Goal: Find specific page/section: Find specific page/section

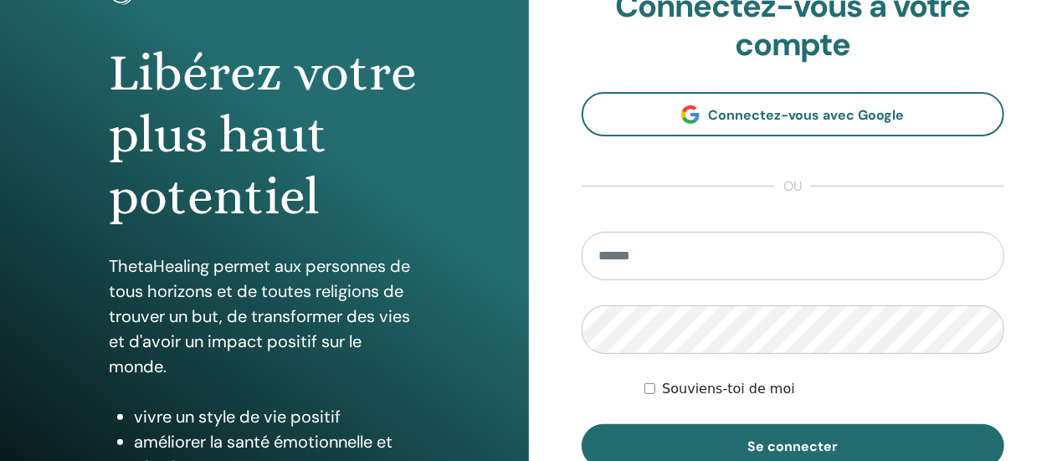
scroll to position [167, 0]
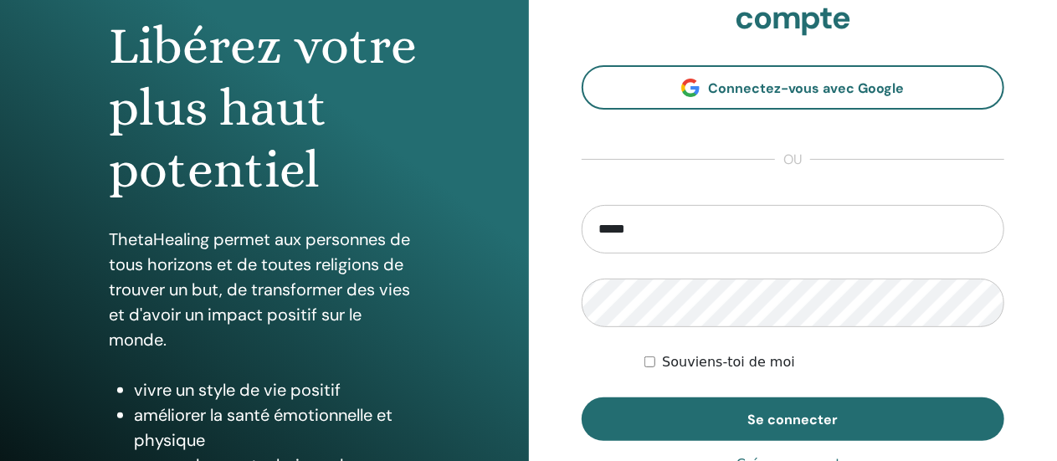
type input "**********"
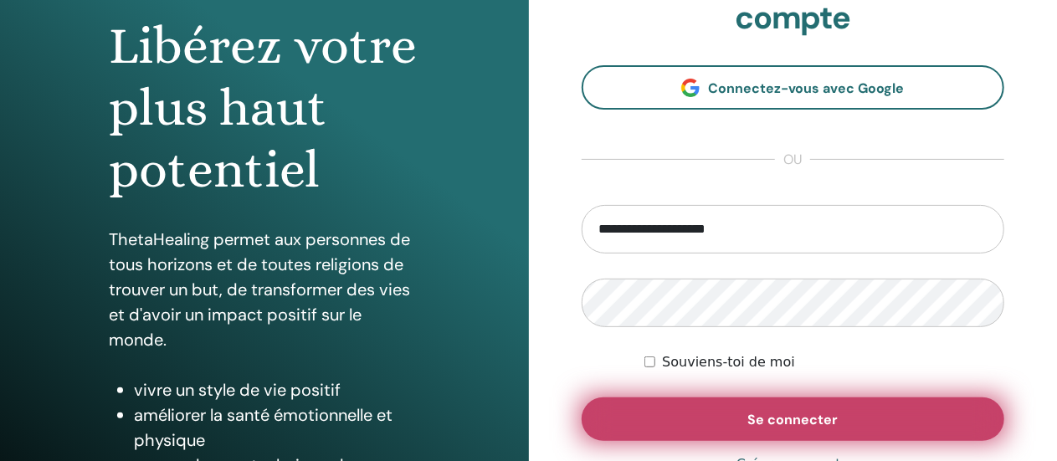
click at [732, 409] on button "Se connecter" at bounding box center [793, 419] width 423 height 44
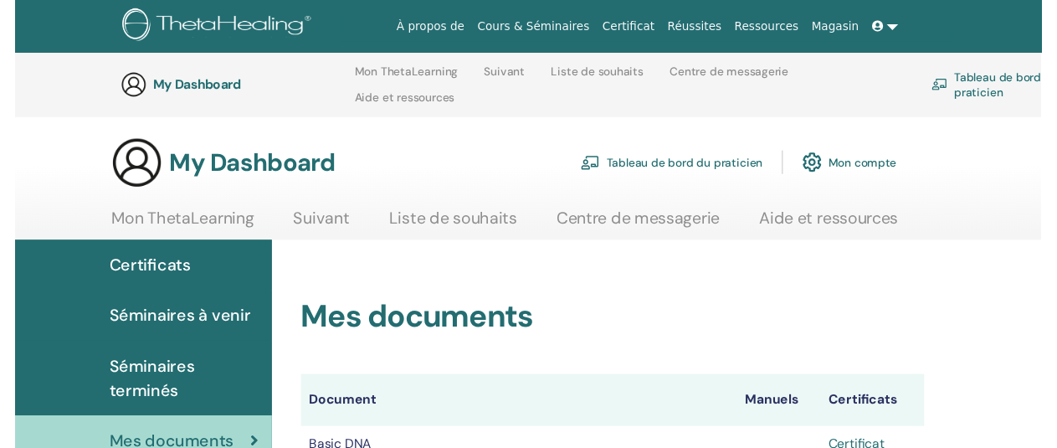
scroll to position [233, 0]
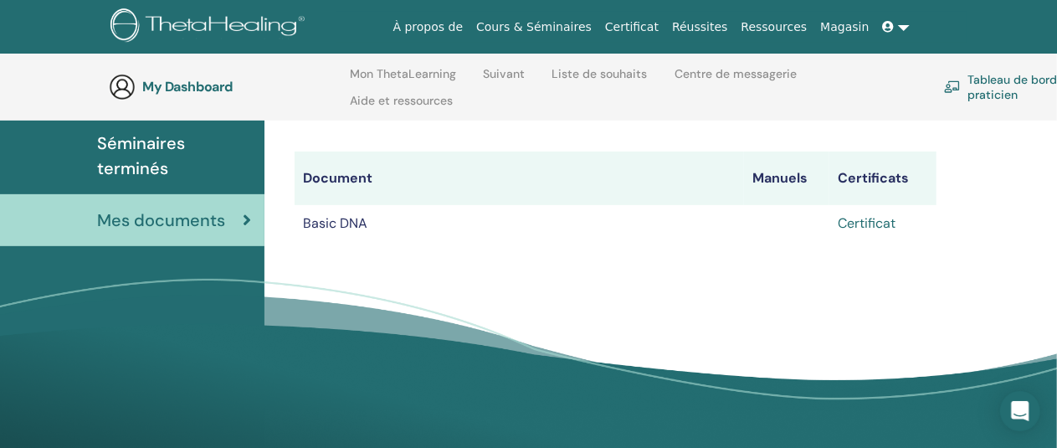
click at [859, 222] on link "Certificat" at bounding box center [867, 223] width 58 height 18
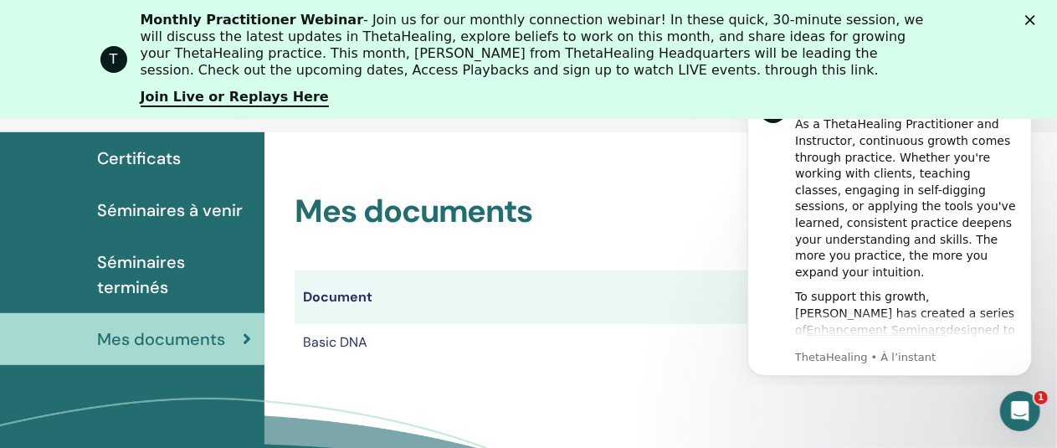
scroll to position [0, 0]
click at [1035, 21] on icon "Fermer" at bounding box center [1030, 20] width 10 height 10
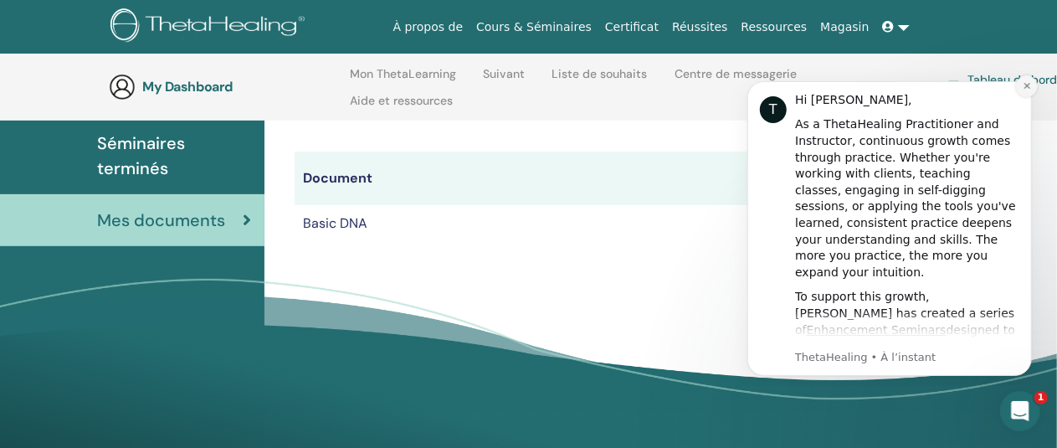
click at [1022, 85] on icon "Dismiss notification" at bounding box center [1026, 84] width 9 height 9
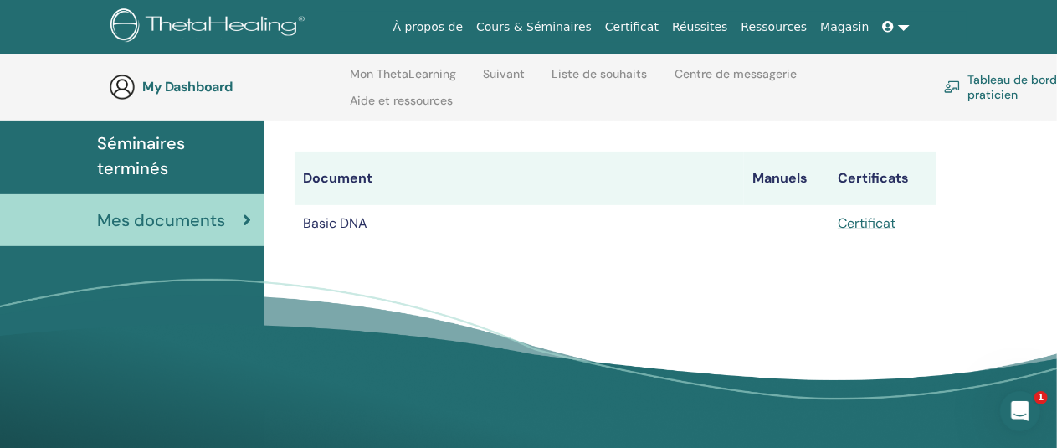
click at [904, 25] on link at bounding box center [896, 27] width 40 height 31
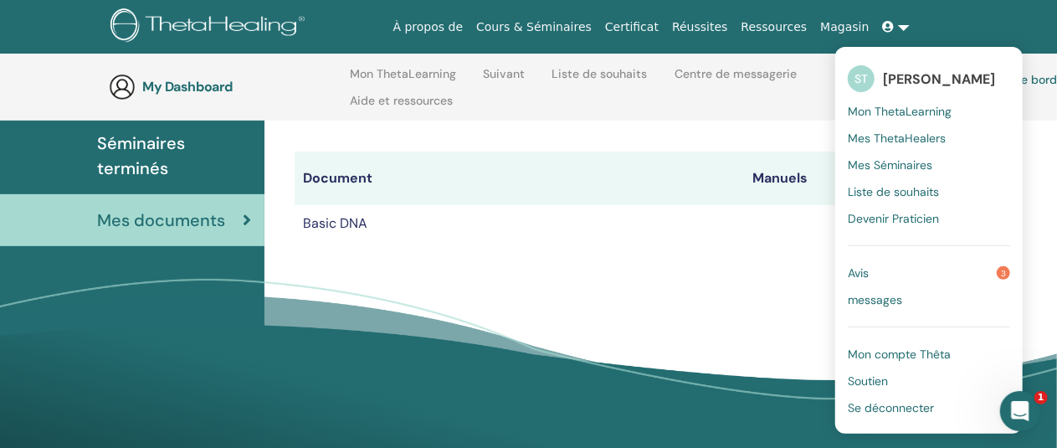
click at [907, 193] on span "Liste de souhaits" at bounding box center [893, 191] width 91 height 15
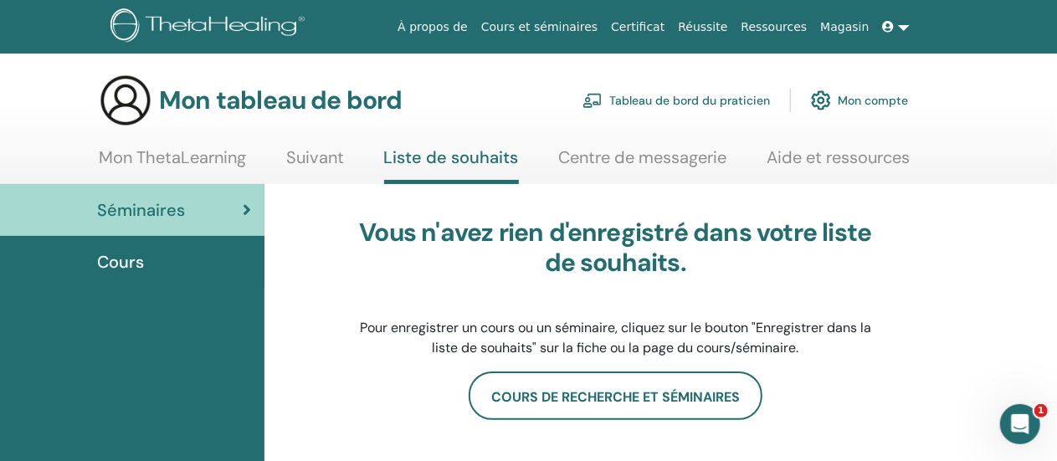
click at [571, 28] on font "Cours et séminaires" at bounding box center [539, 26] width 116 height 13
